Goal: Task Accomplishment & Management: Manage account settings

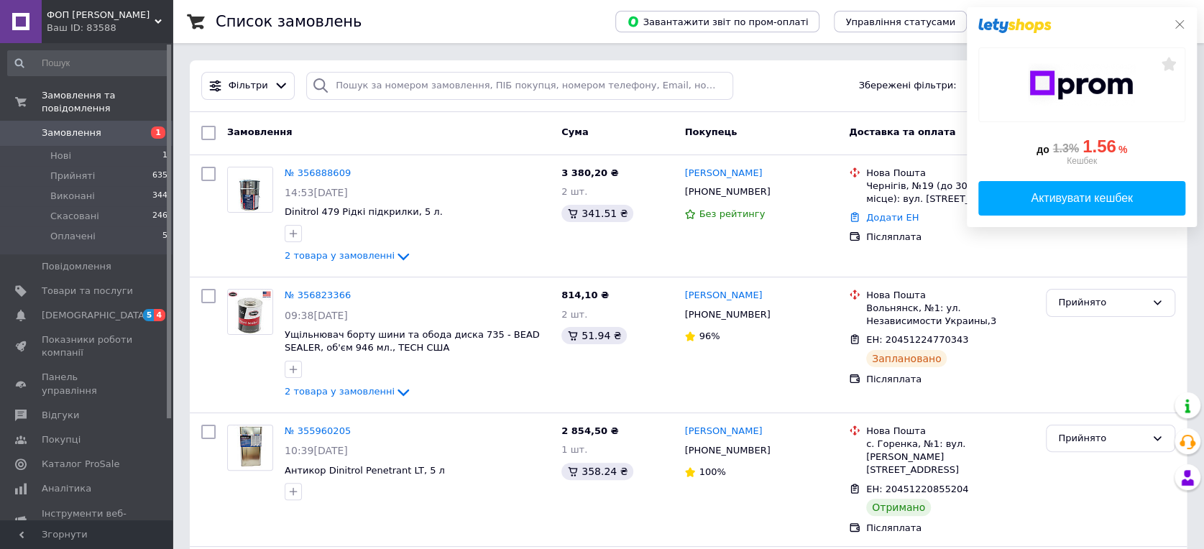
click at [1178, 20] on icon at bounding box center [1178, 24] width 11 height 11
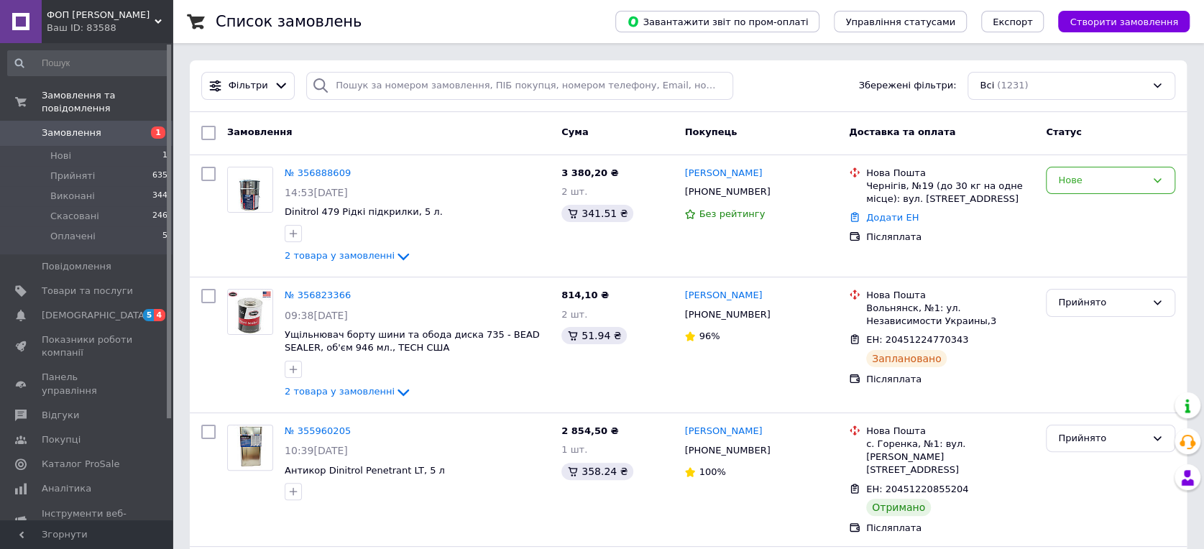
click at [1133, 129] on div "Статус" at bounding box center [1110, 133] width 141 height 26
click at [93, 121] on link "Замовлення 1" at bounding box center [88, 133] width 176 height 24
click at [71, 146] on li "Нові 0" at bounding box center [88, 156] width 176 height 20
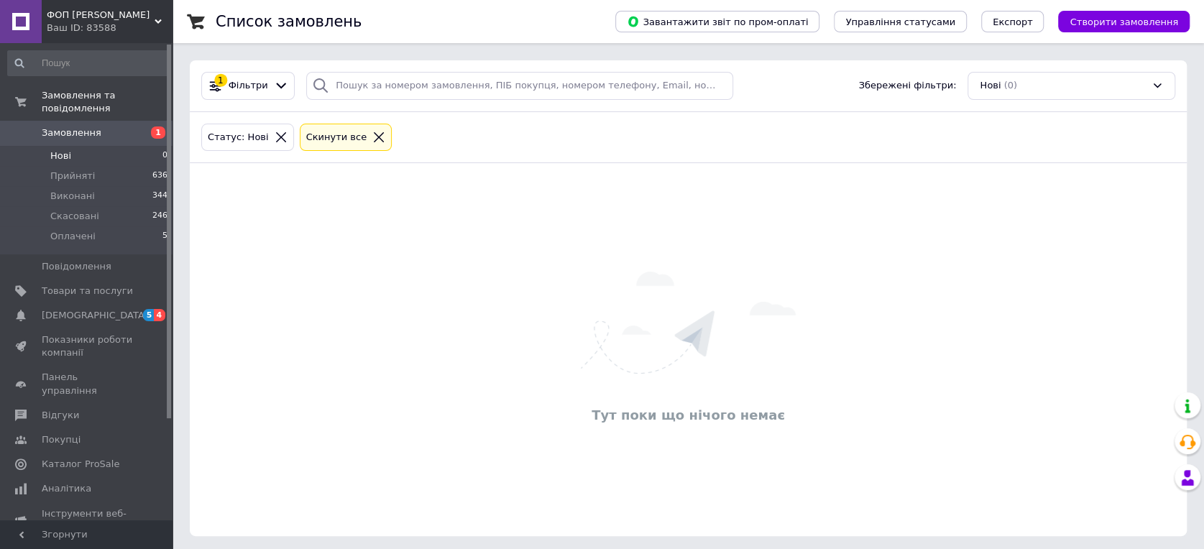
click at [76, 121] on link "Замовлення 1" at bounding box center [88, 133] width 176 height 24
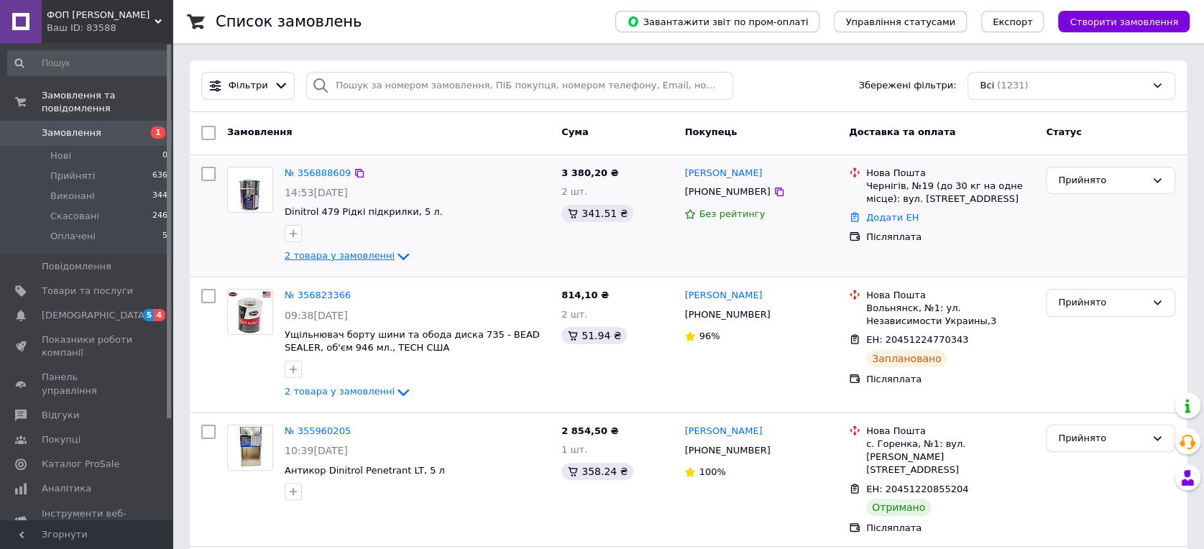
click at [345, 257] on span "2 товара у замовленні" at bounding box center [340, 256] width 110 height 11
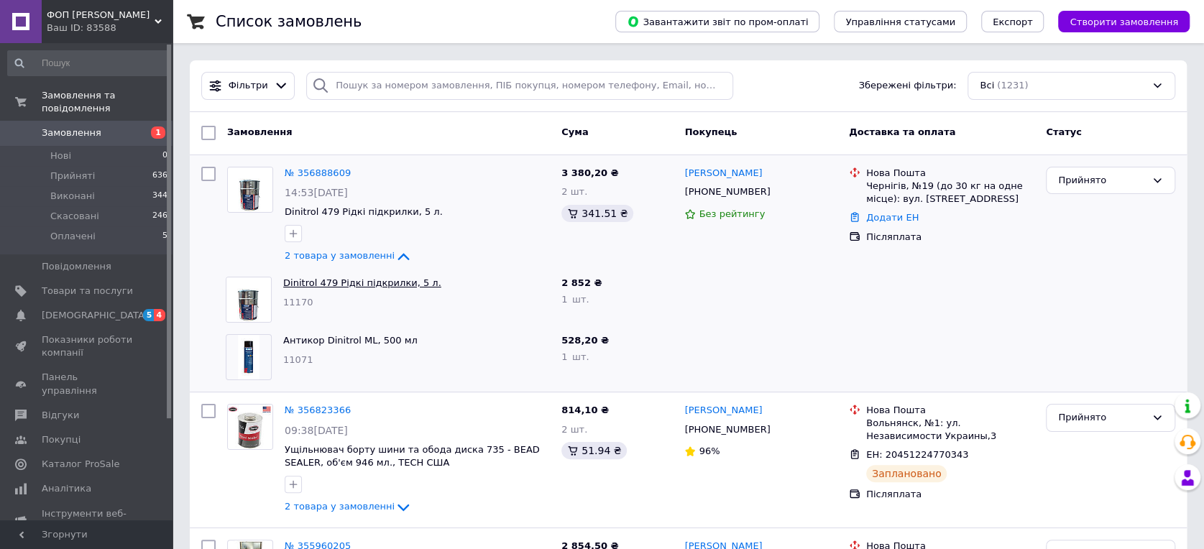
click at [349, 286] on link "Dinitrol 479 Рідкі підкрилки, 5 л." at bounding box center [362, 282] width 158 height 11
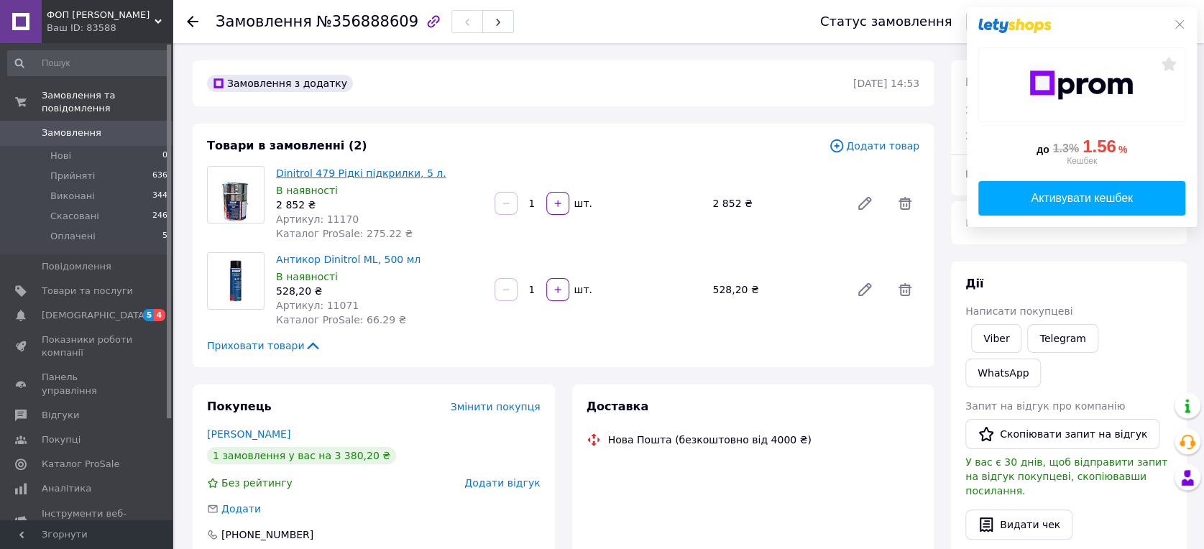
click at [351, 170] on link "Dinitrol 479 Рідкі підкрилки, 5 л." at bounding box center [361, 172] width 170 height 11
